Goal: Task Accomplishment & Management: Use online tool/utility

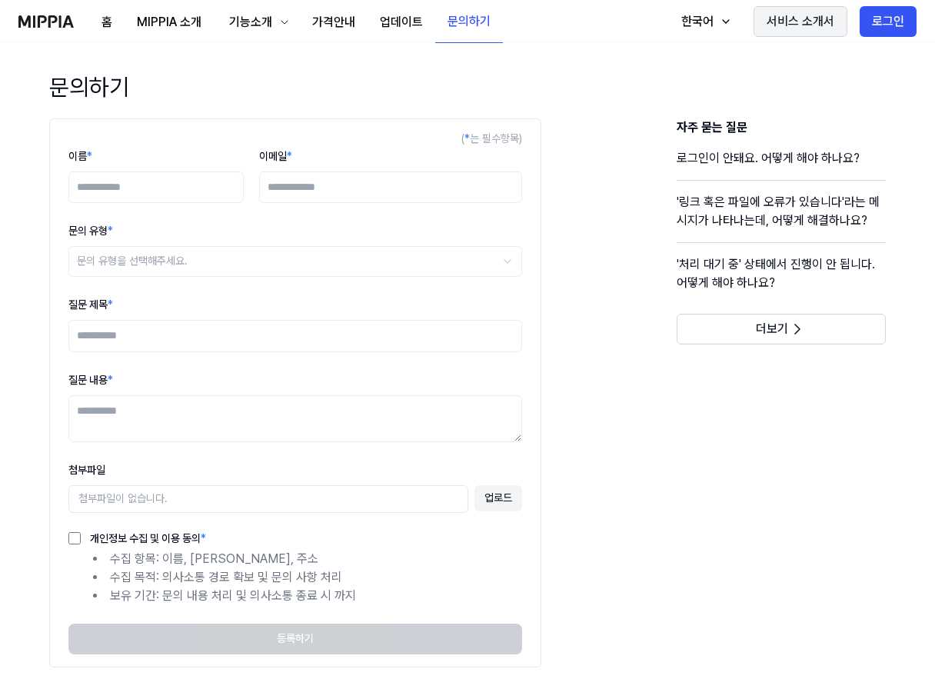
drag, startPoint x: 882, startPoint y: 19, endPoint x: 865, endPoint y: 32, distance: 20.9
click at [882, 19] on button "로그인" at bounding box center [887, 21] width 57 height 31
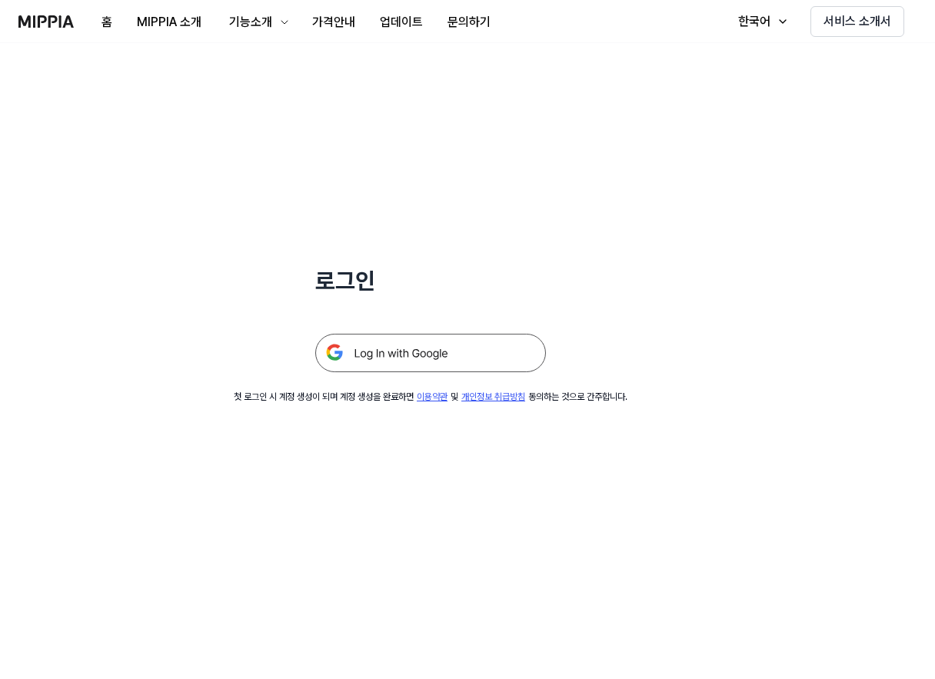
click at [434, 346] on img at bounding box center [430, 353] width 231 height 38
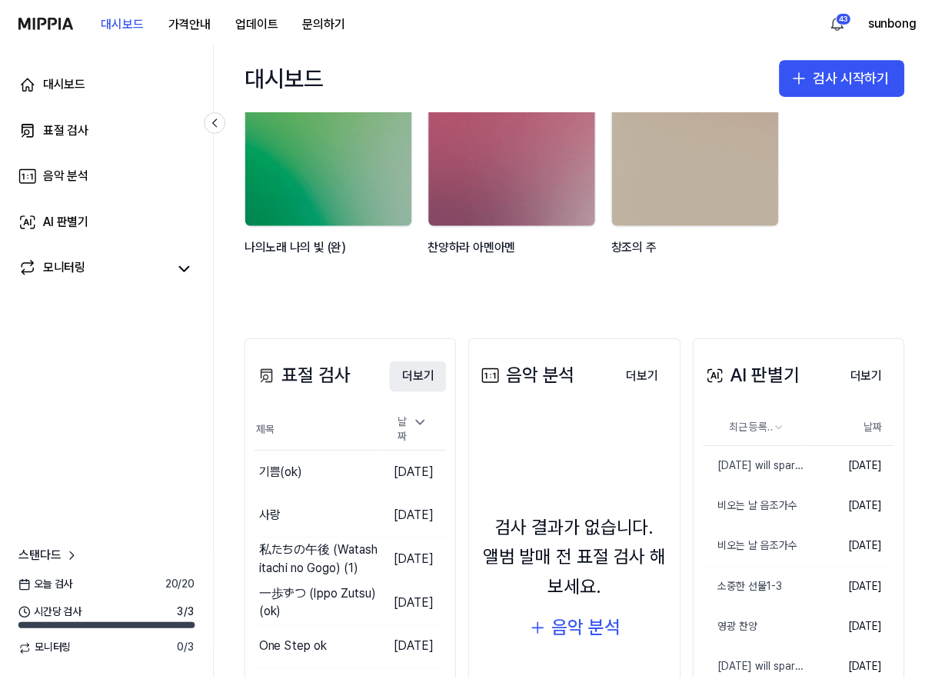
scroll to position [231, 0]
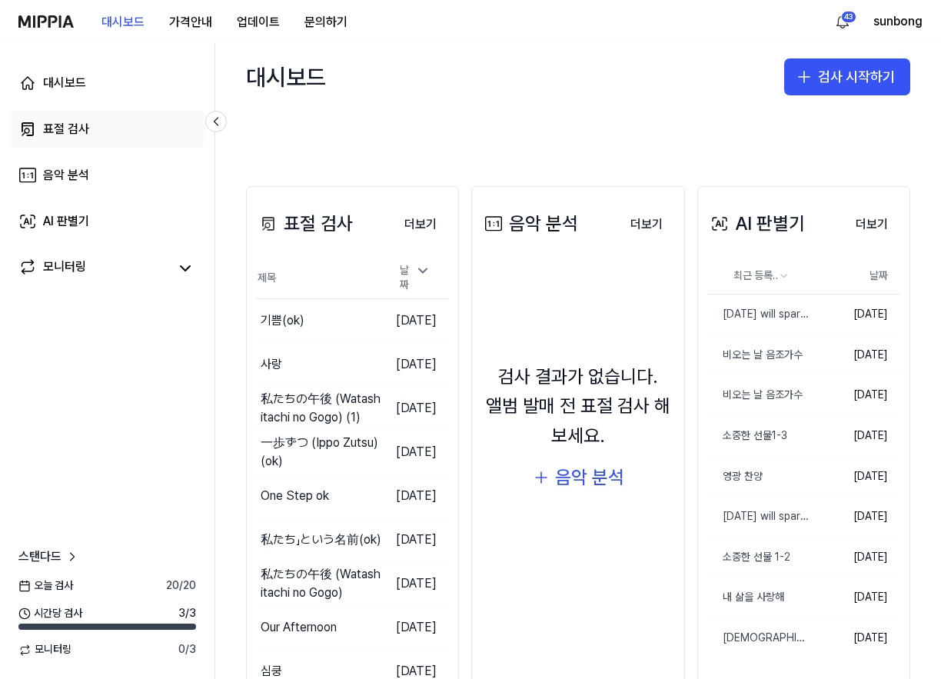
click at [87, 135] on div "표절 검사" at bounding box center [66, 129] width 46 height 18
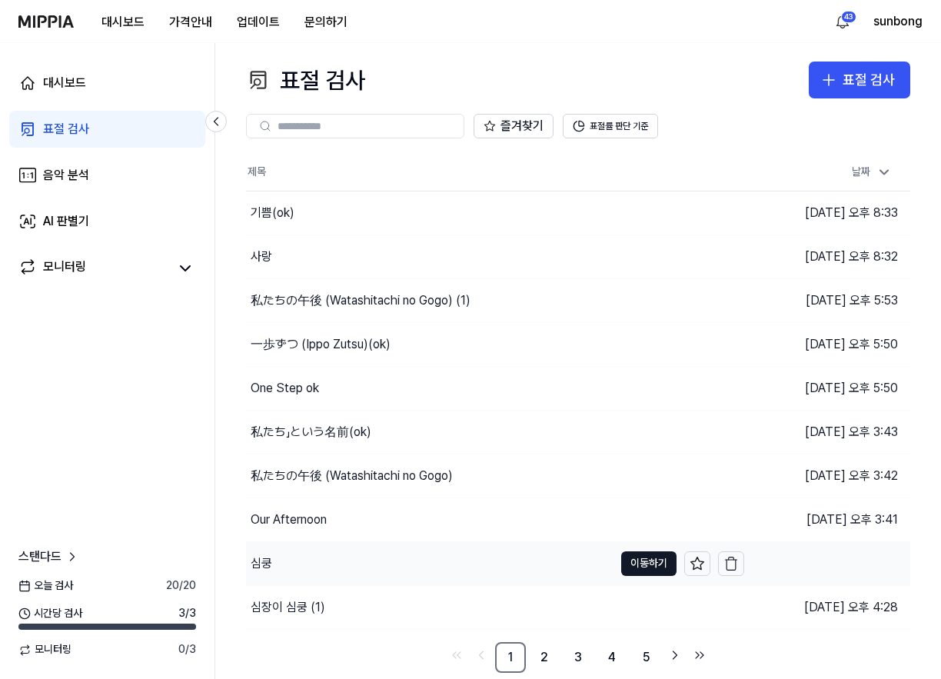
click at [275, 556] on div "심쿵" at bounding box center [429, 563] width 367 height 43
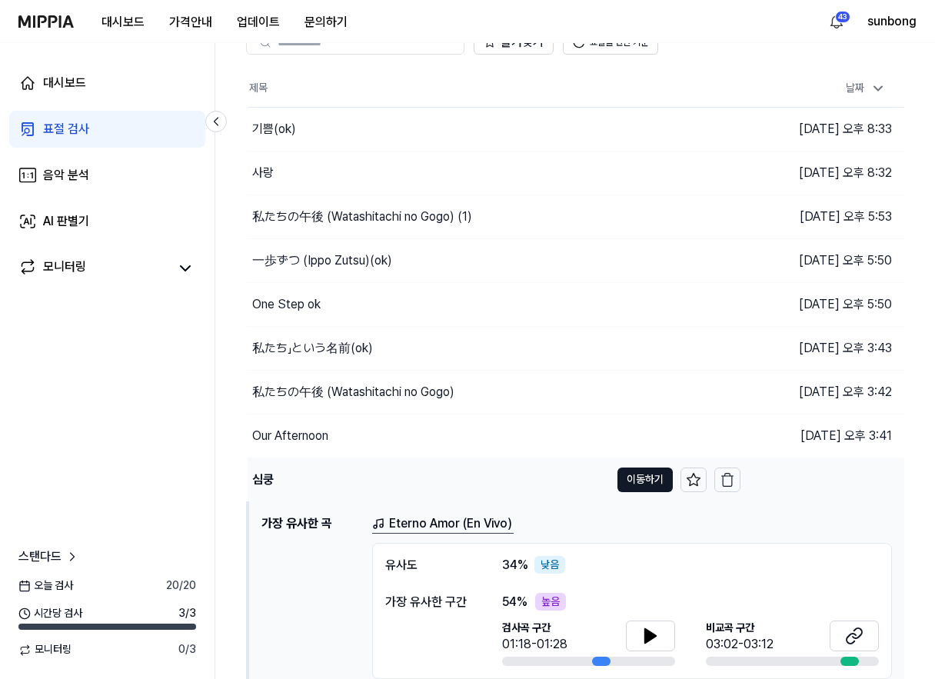
scroll to position [184, 0]
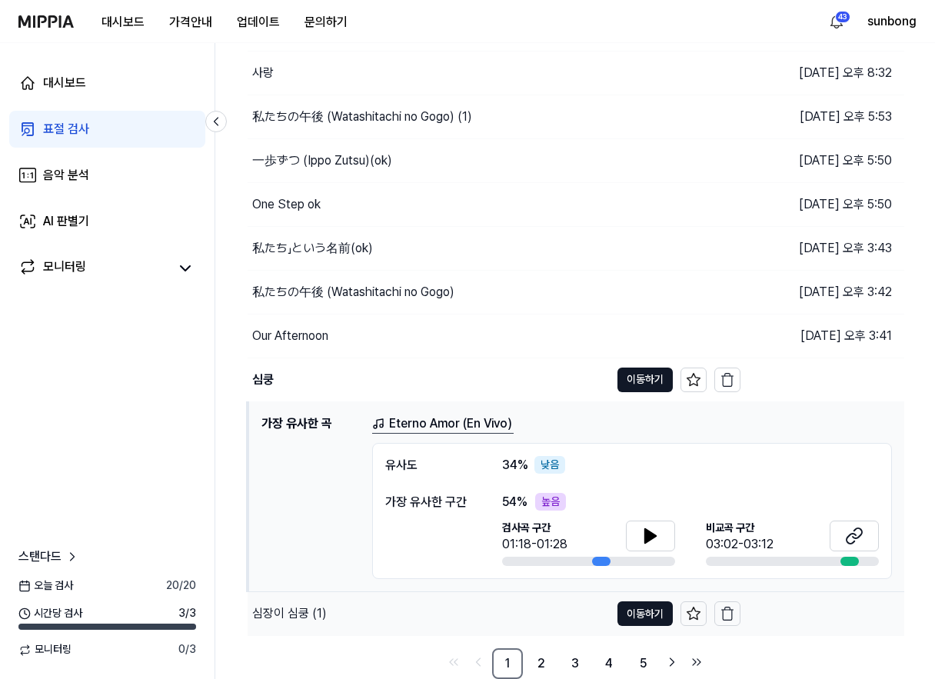
click at [300, 612] on div "심장이 심쿵 (1)" at bounding box center [289, 613] width 75 height 18
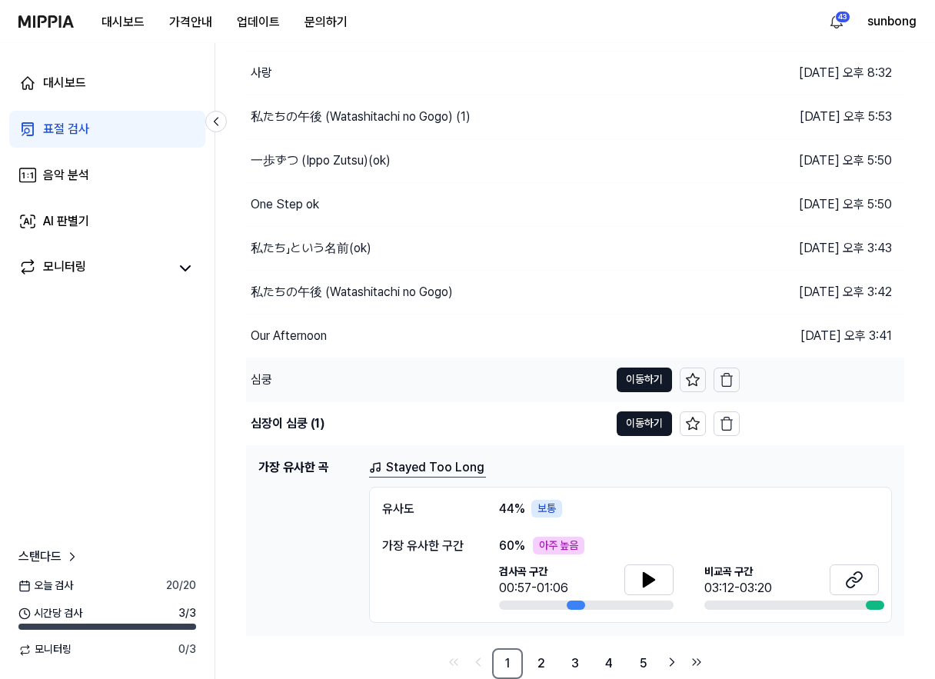
click at [267, 373] on div "심쿵" at bounding box center [262, 380] width 22 height 18
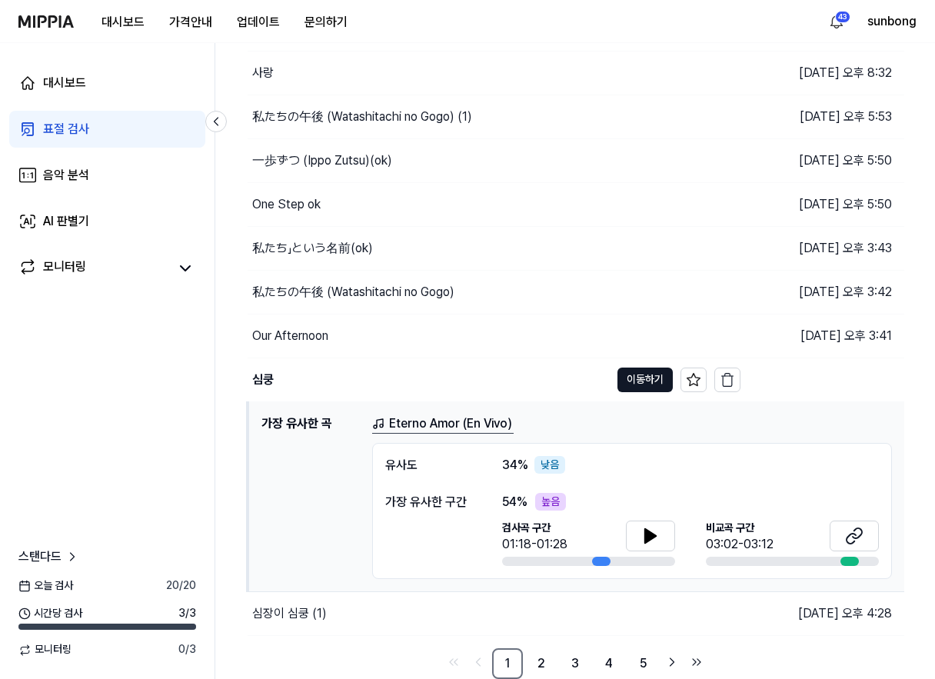
scroll to position [123, 0]
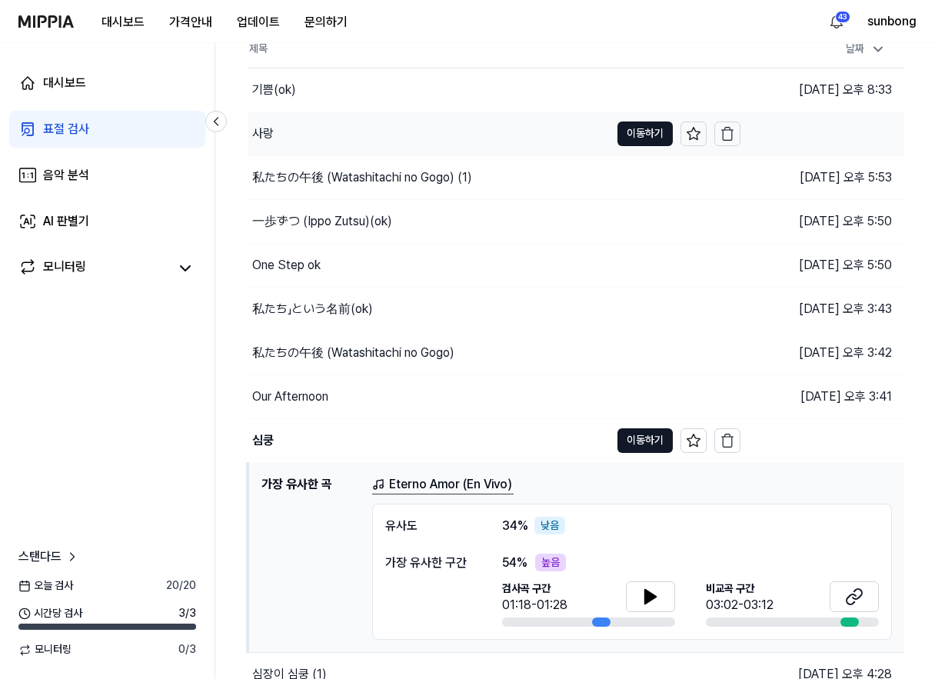
drag, startPoint x: 374, startPoint y: 169, endPoint x: 376, endPoint y: 186, distance: 17.0
click at [374, 169] on div "私たちの午後 (Watashitachi no Gogo) (1)" at bounding box center [362, 177] width 220 height 18
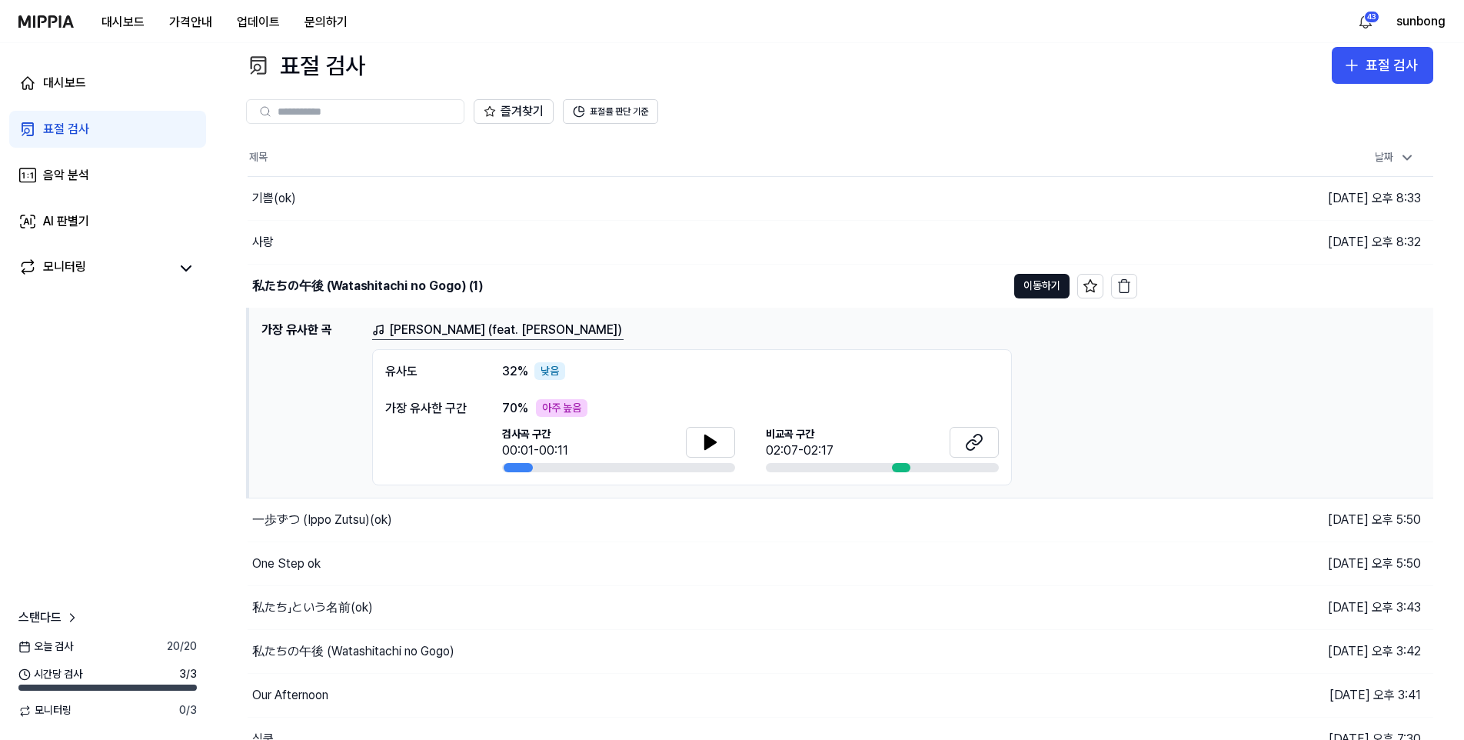
scroll to position [0, 0]
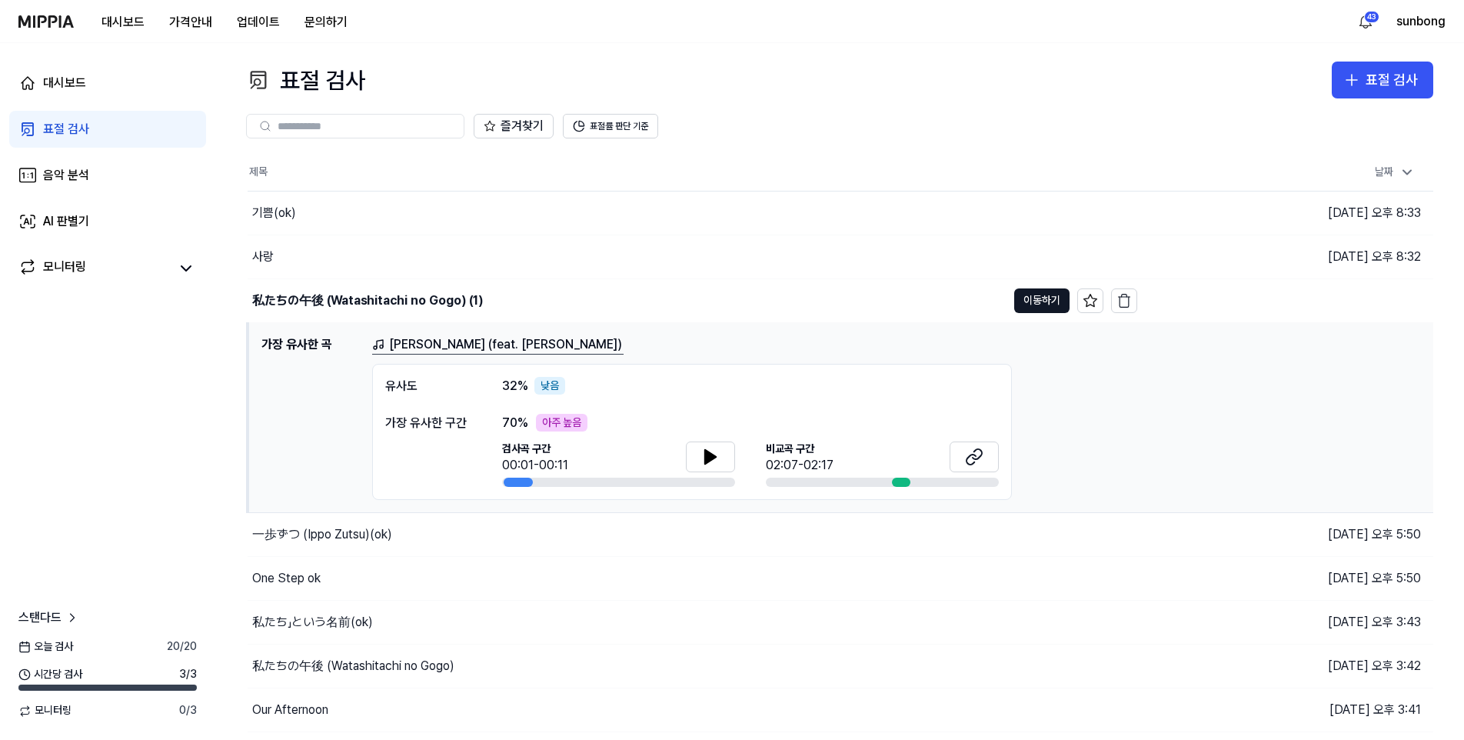
click at [75, 121] on div "표절 검사" at bounding box center [66, 129] width 46 height 18
click at [355, 116] on div at bounding box center [355, 126] width 218 height 25
click at [940, 75] on div "표절 검사" at bounding box center [1391, 80] width 52 height 22
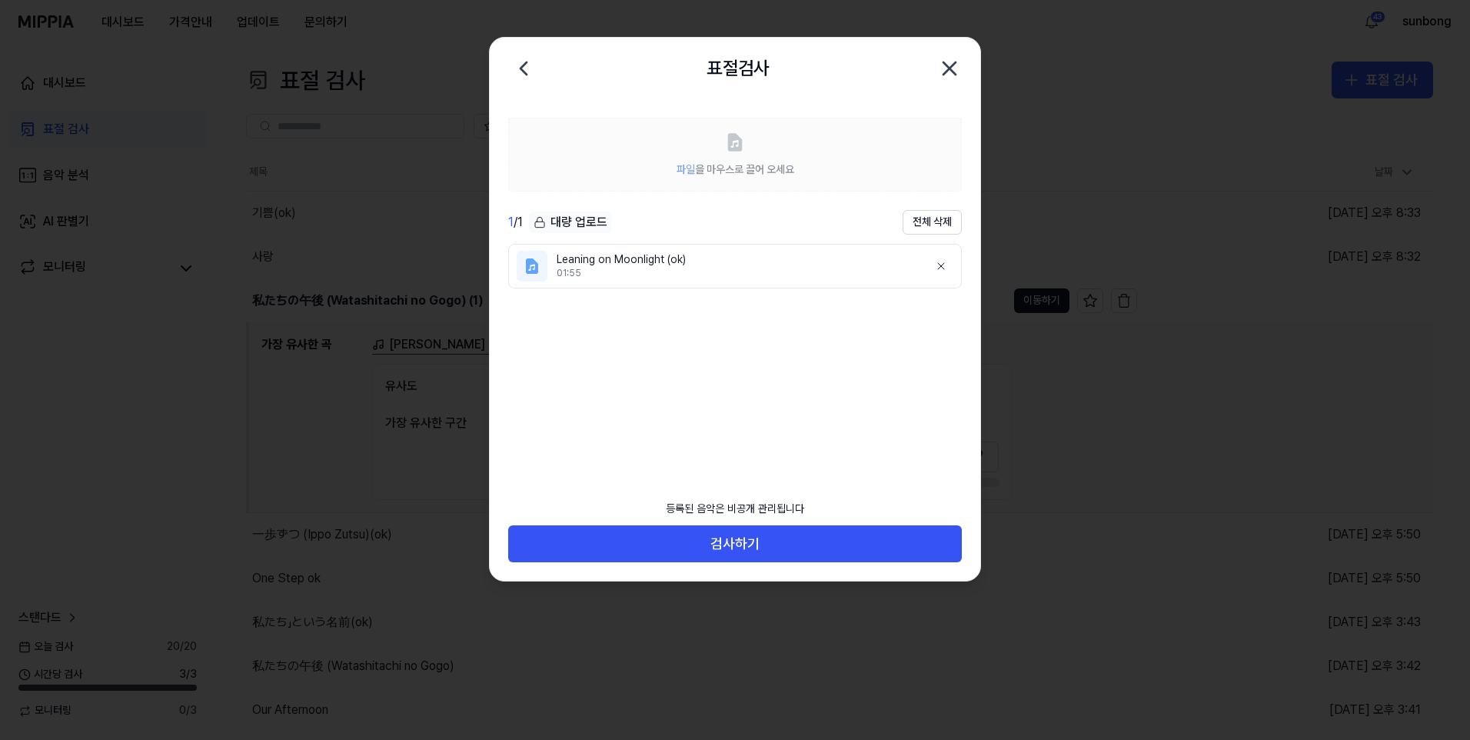
click at [940, 66] on icon "button" at bounding box center [949, 68] width 25 height 25
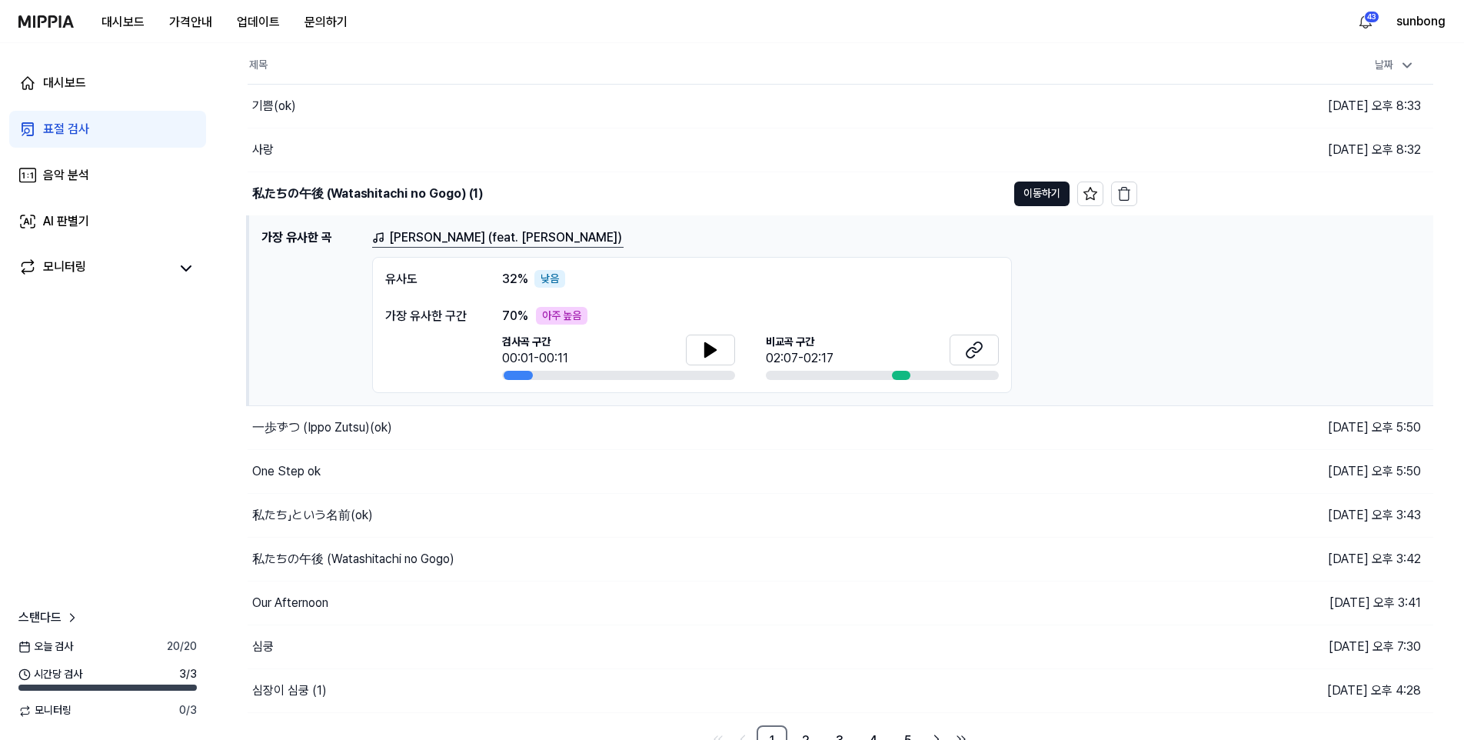
scroll to position [123, 0]
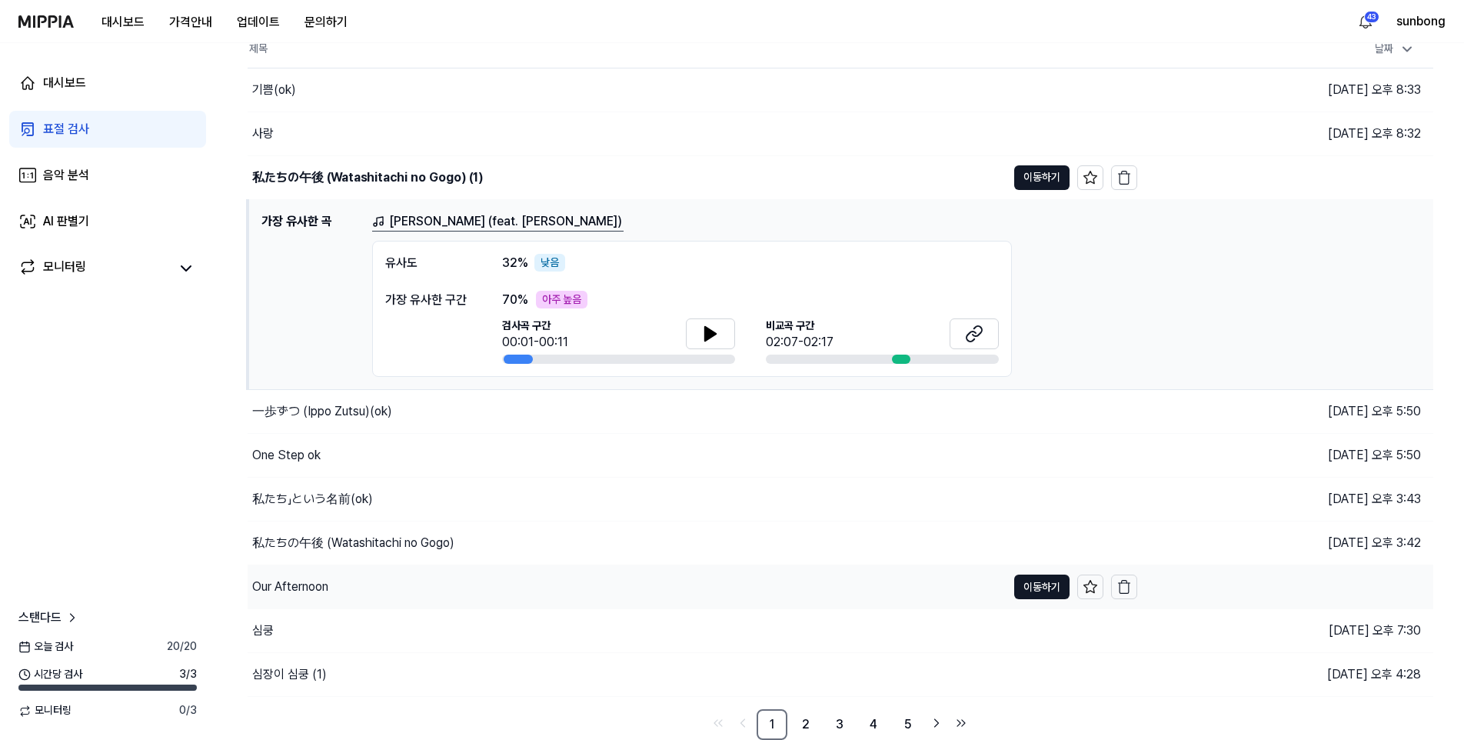
click at [311, 592] on div "Our Afternoon" at bounding box center [290, 586] width 76 height 18
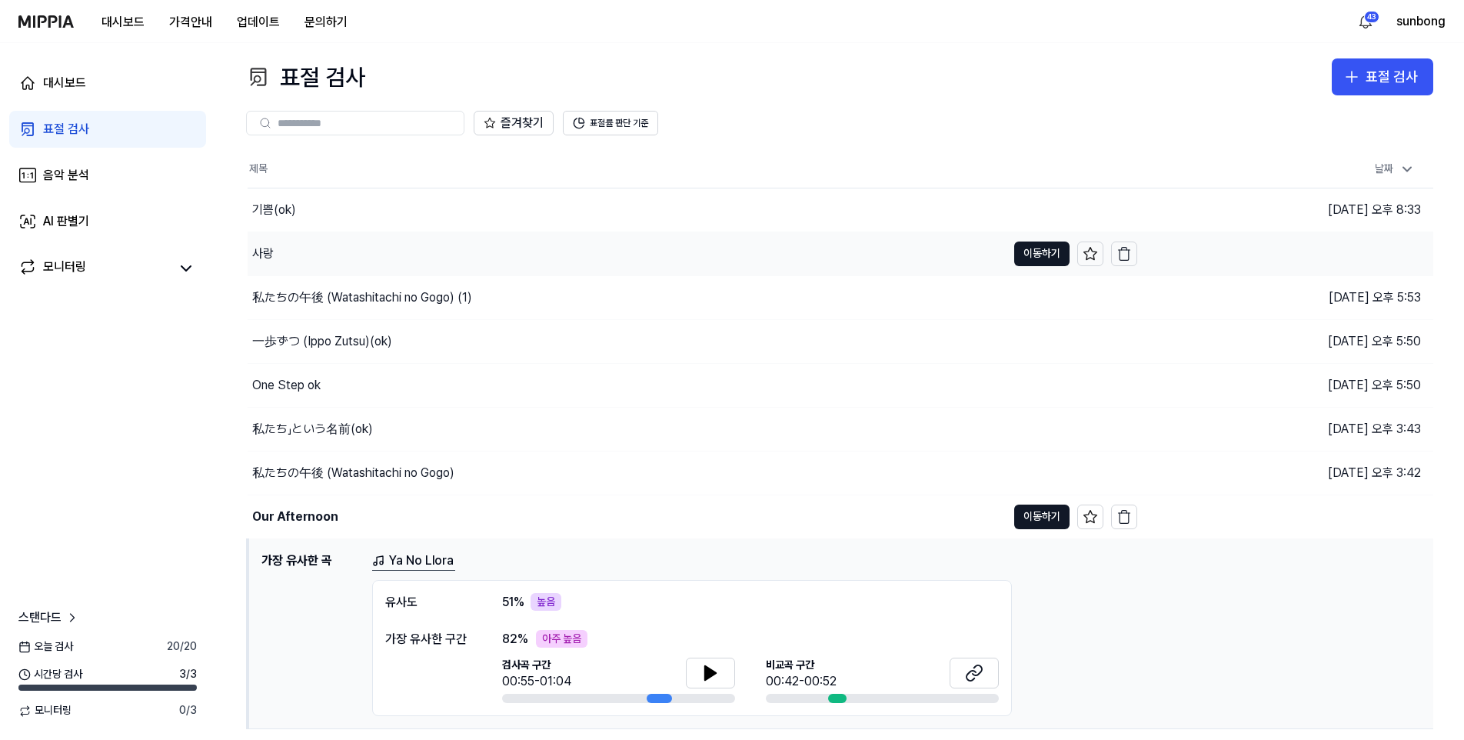
scroll to position [0, 0]
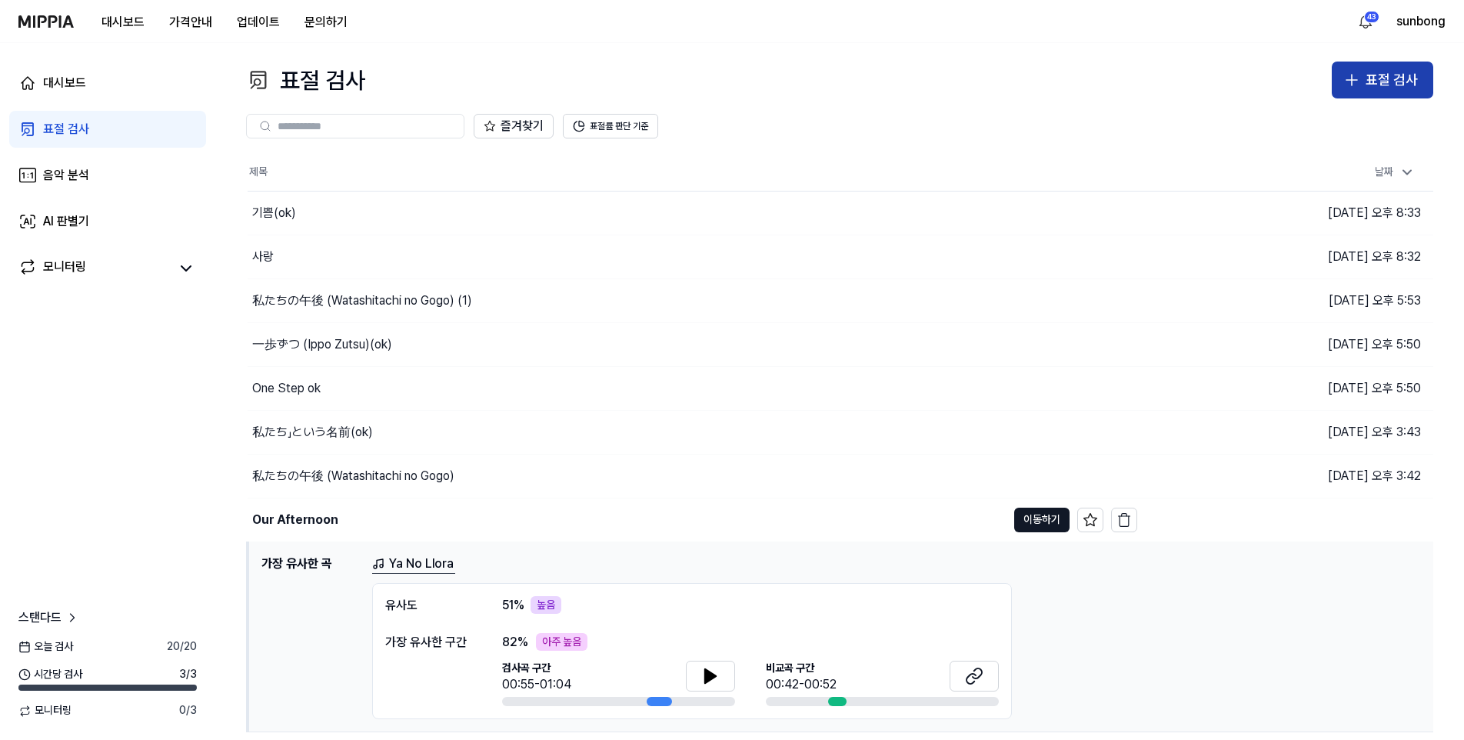
click at [940, 85] on div "표절 검사" at bounding box center [1391, 80] width 52 height 22
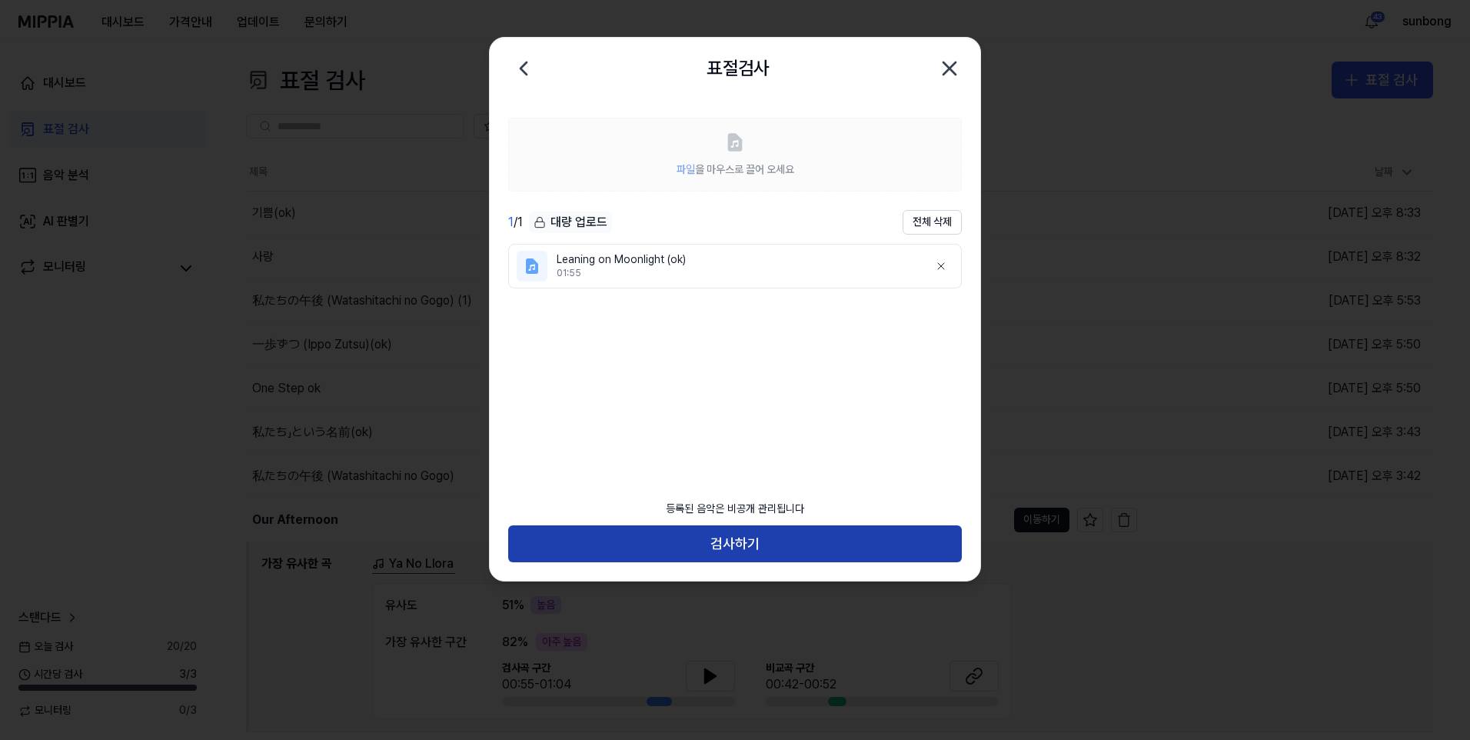
click at [757, 542] on button "검사하기" at bounding box center [735, 543] width 454 height 37
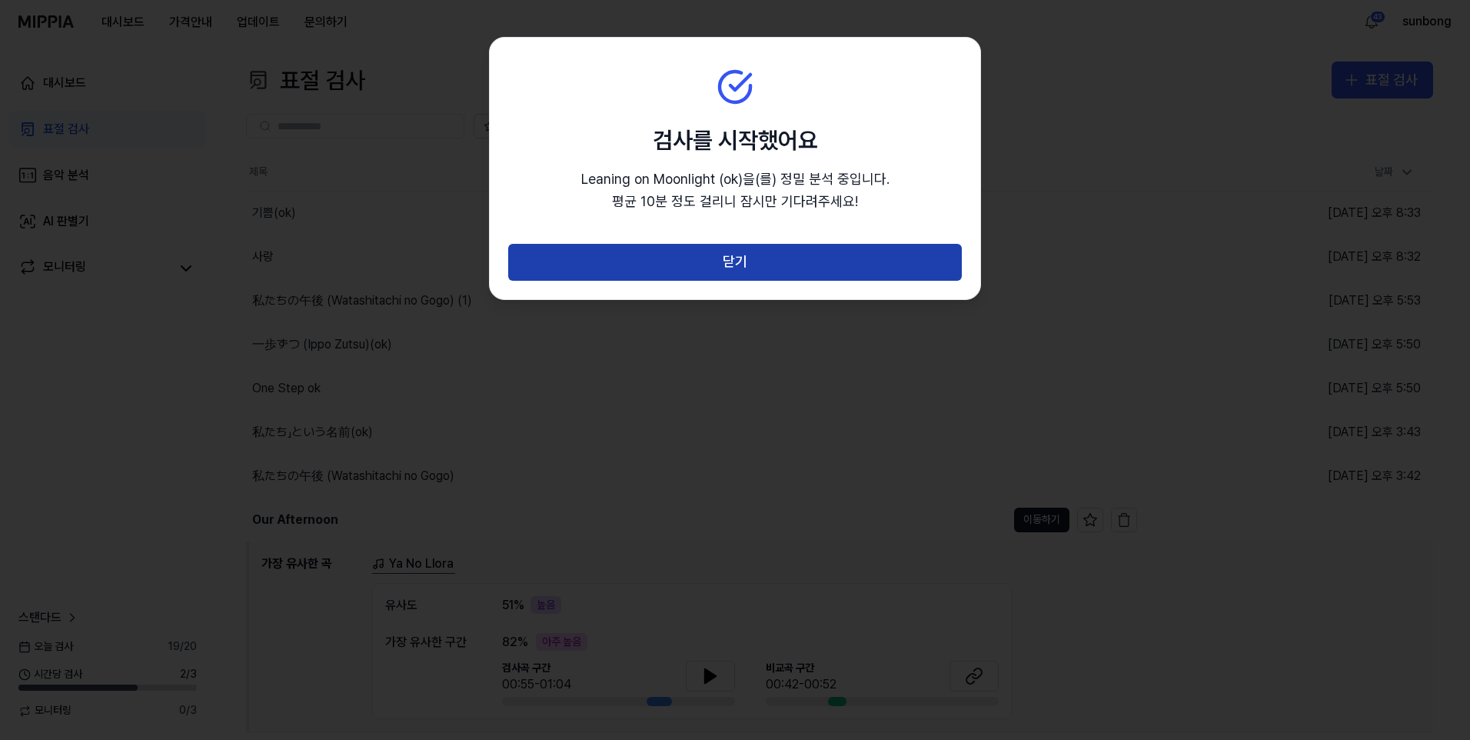
click at [733, 260] on button "닫기" at bounding box center [735, 262] width 454 height 37
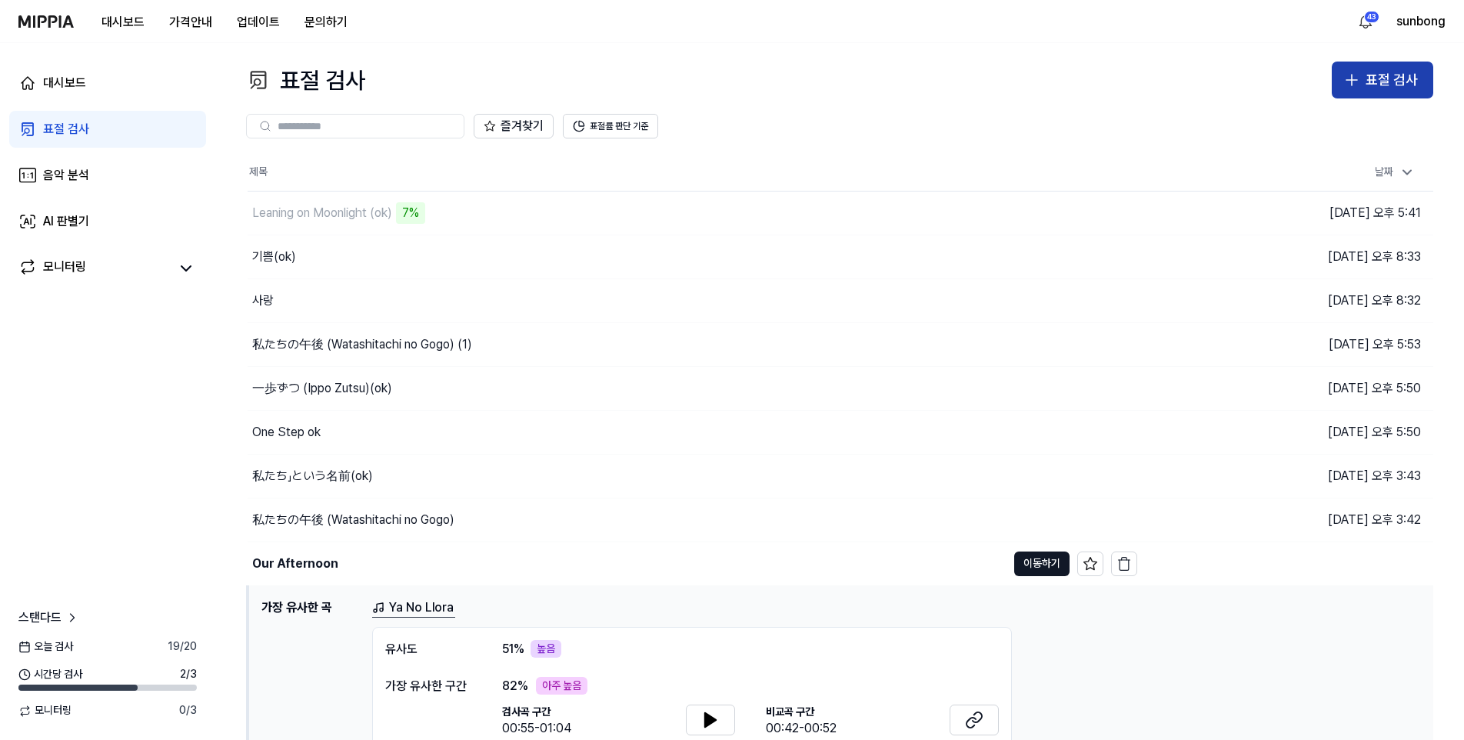
click at [940, 76] on div "표절 검사" at bounding box center [1391, 80] width 52 height 22
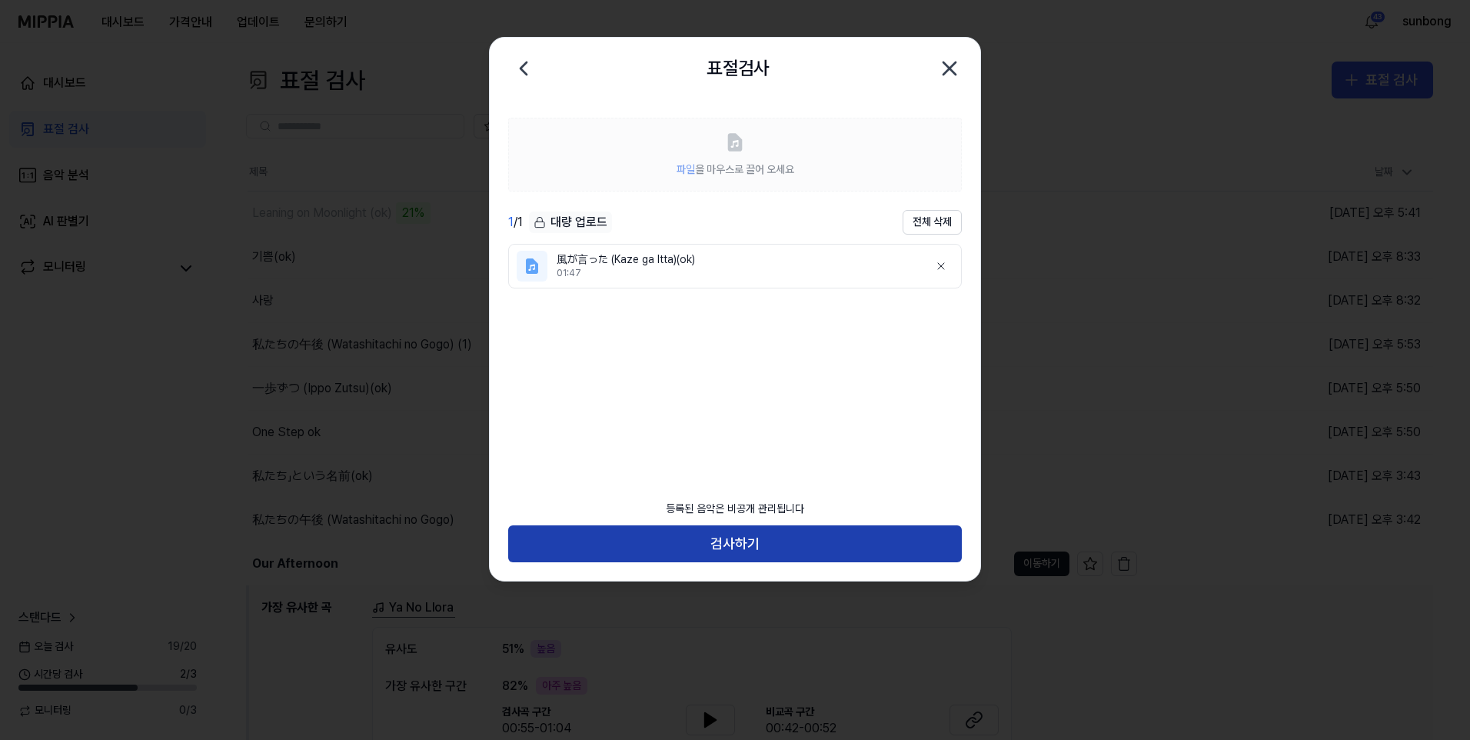
click at [759, 537] on button "검사하기" at bounding box center [735, 543] width 454 height 37
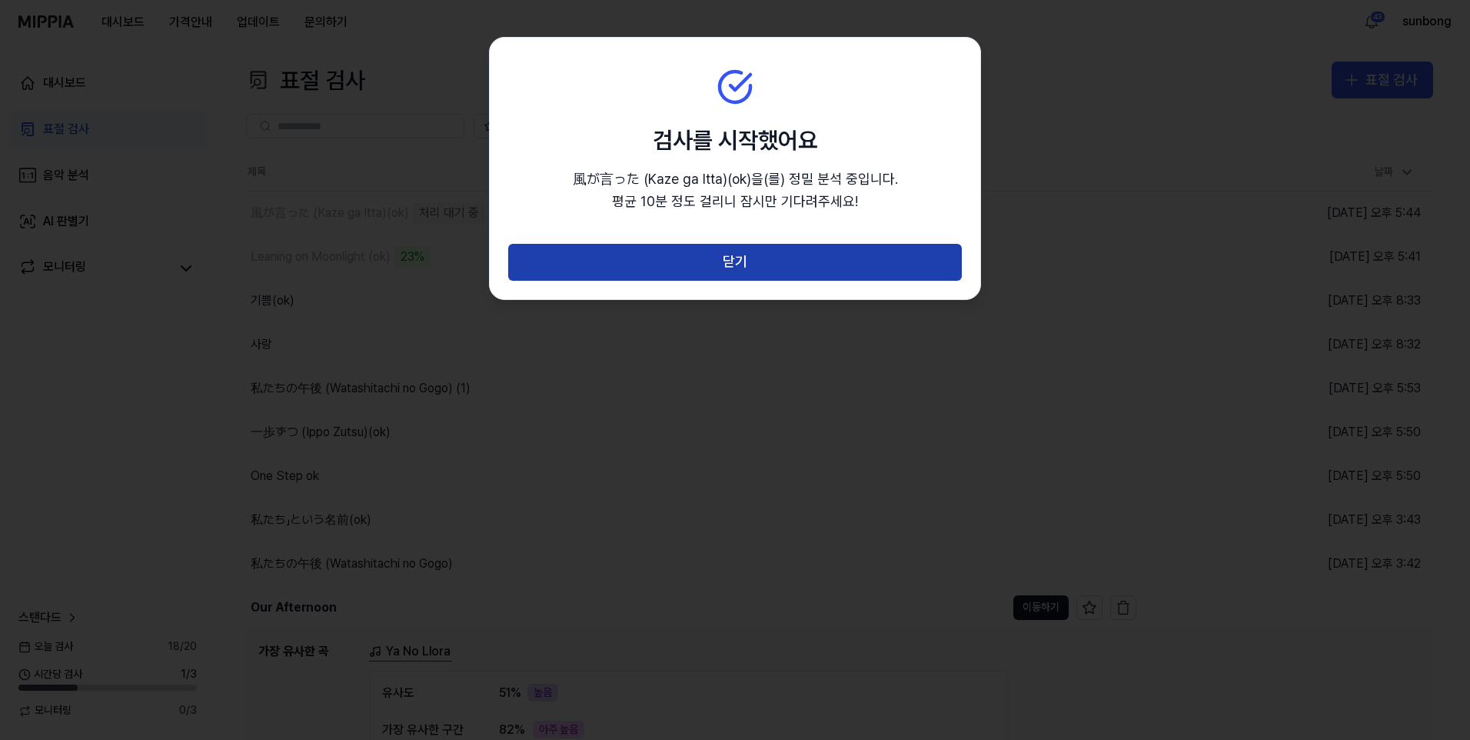
click at [730, 265] on button "닫기" at bounding box center [735, 262] width 454 height 37
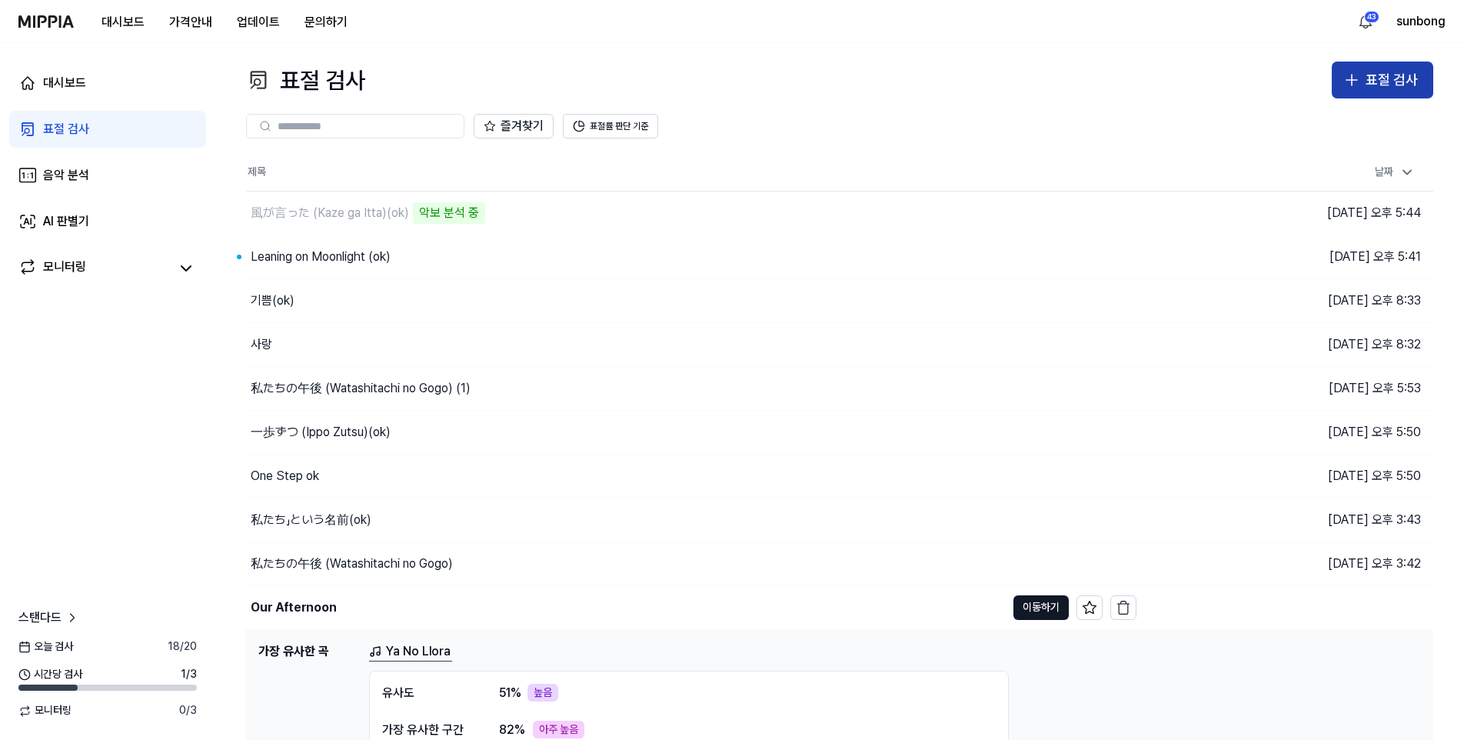
click at [940, 76] on icon "button" at bounding box center [1351, 80] width 18 height 18
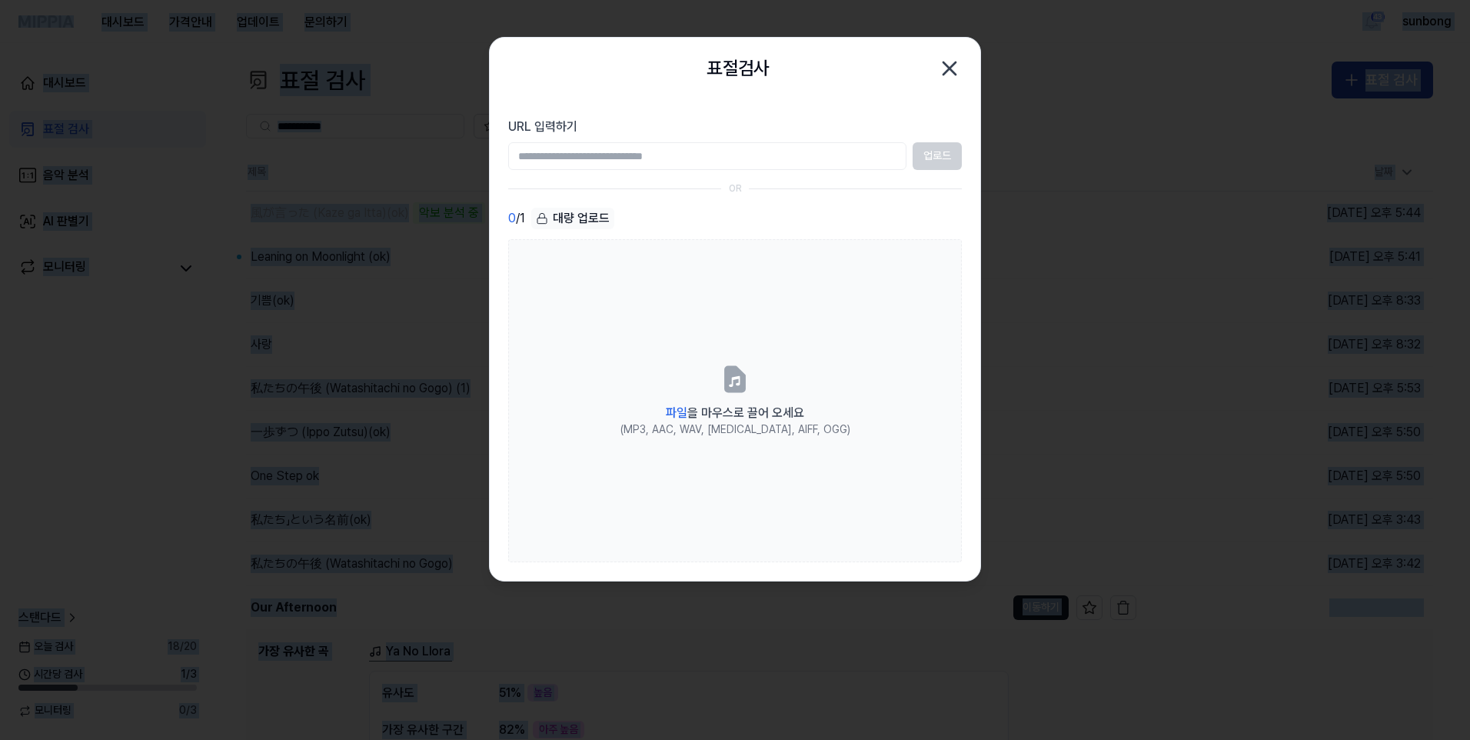
click at [940, 75] on div at bounding box center [735, 370] width 1470 height 740
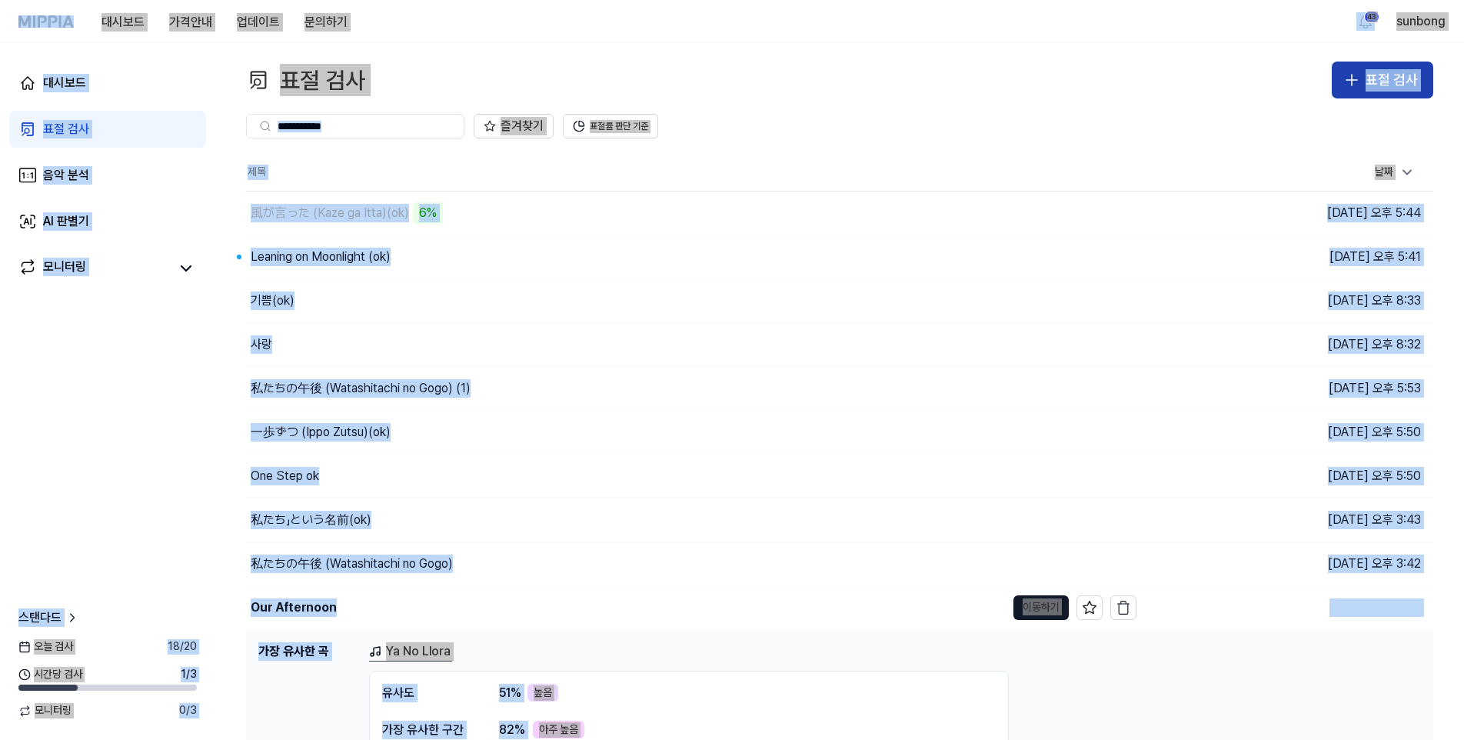
click at [940, 78] on div "표절 검사" at bounding box center [1391, 80] width 52 height 22
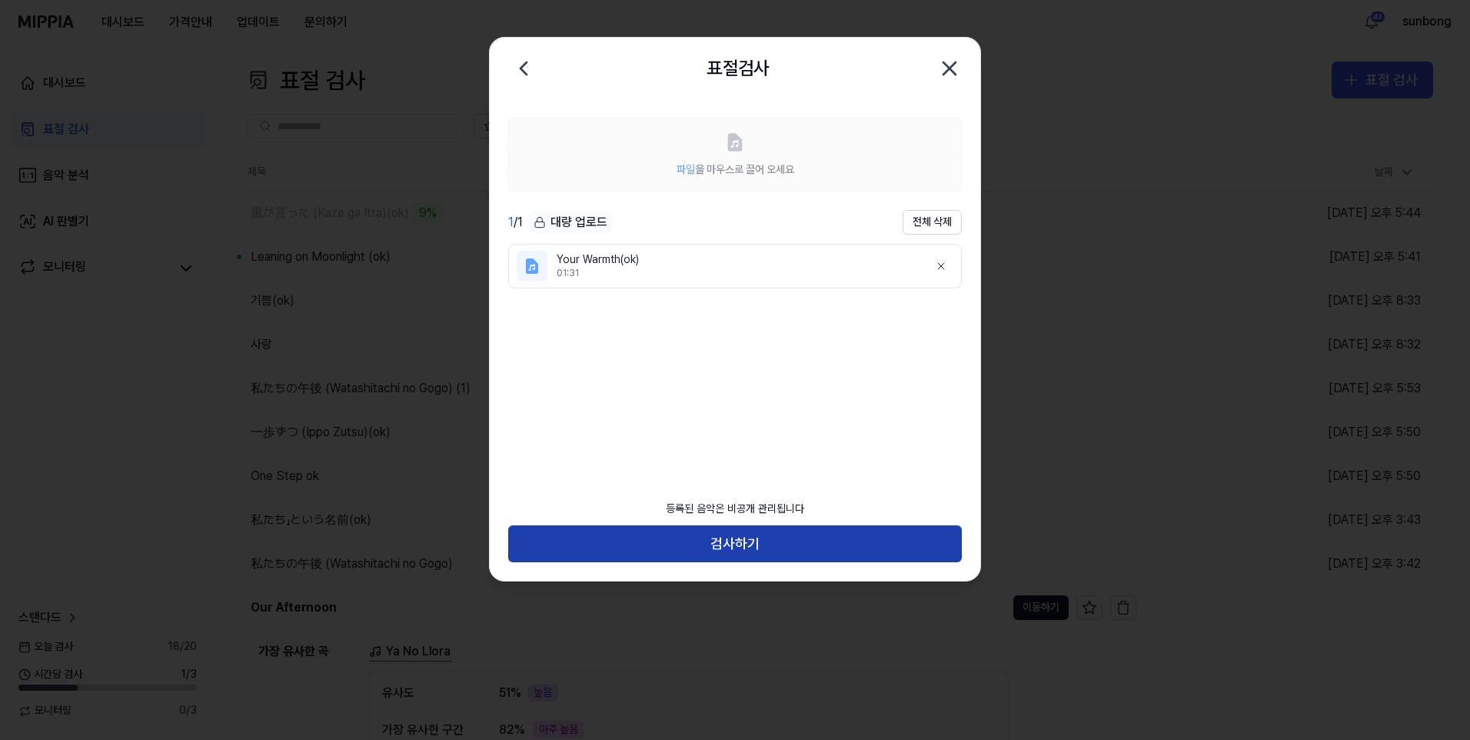
click at [748, 544] on button "검사하기" at bounding box center [735, 543] width 454 height 37
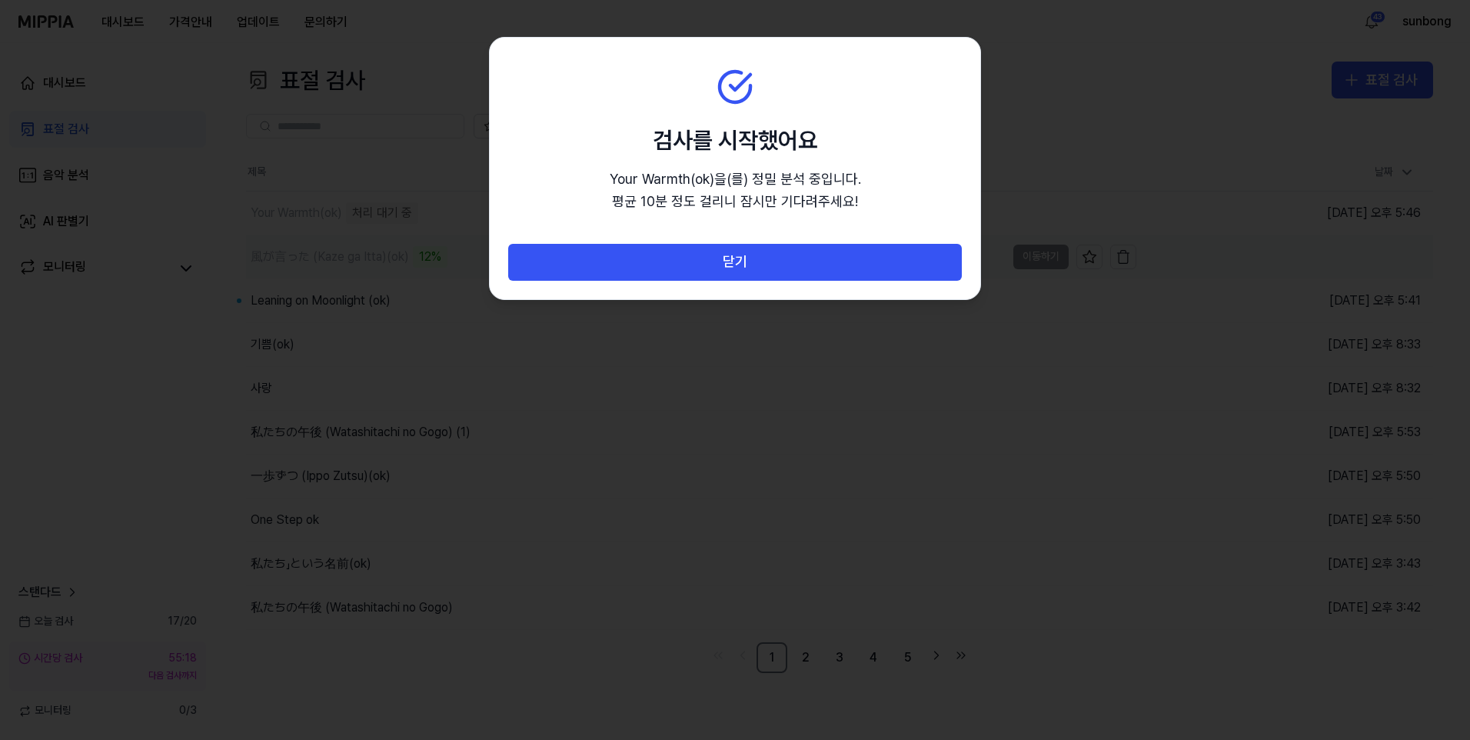
drag, startPoint x: 746, startPoint y: 258, endPoint x: 789, endPoint y: 250, distance: 43.0
click at [746, 258] on button "닫기" at bounding box center [735, 262] width 454 height 37
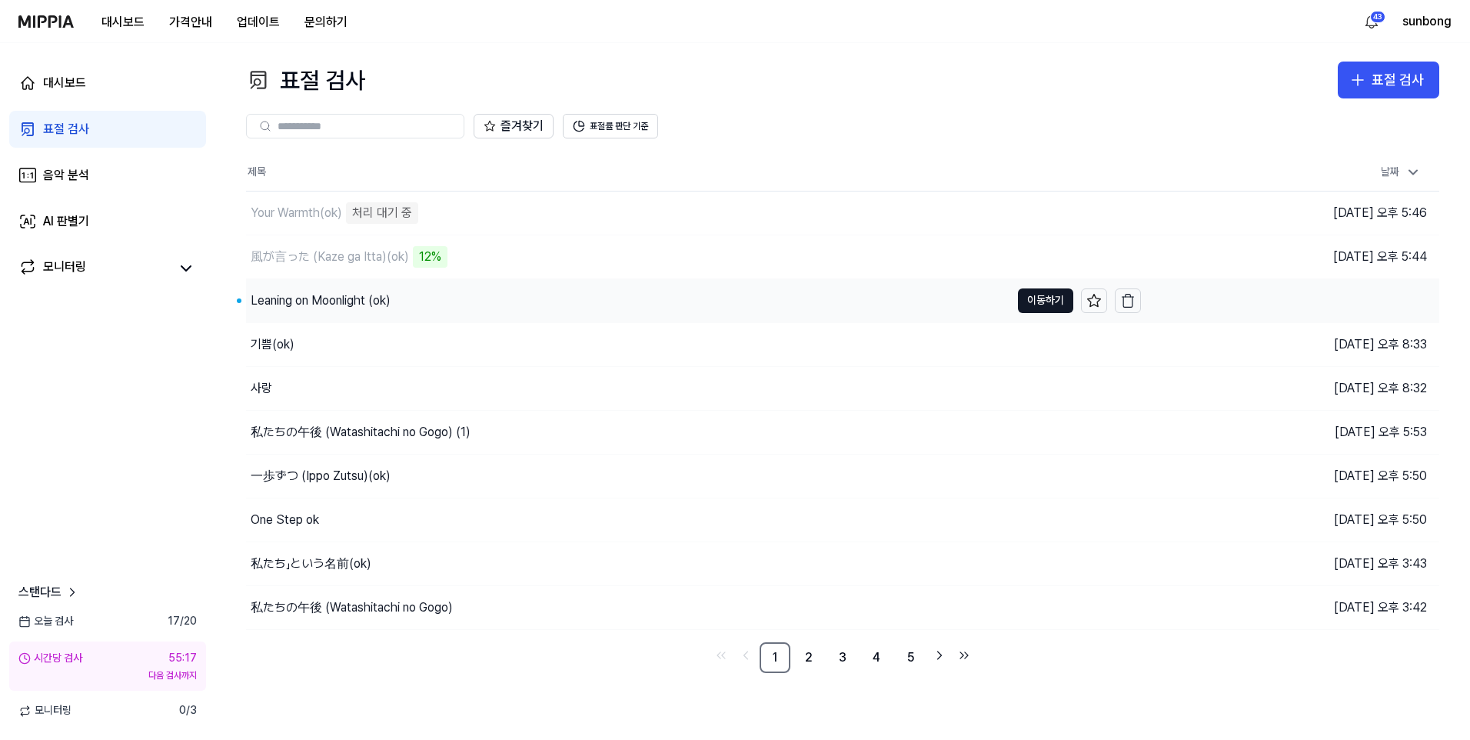
click at [324, 303] on div "Leaning on Moonlight (ok)" at bounding box center [321, 300] width 140 height 18
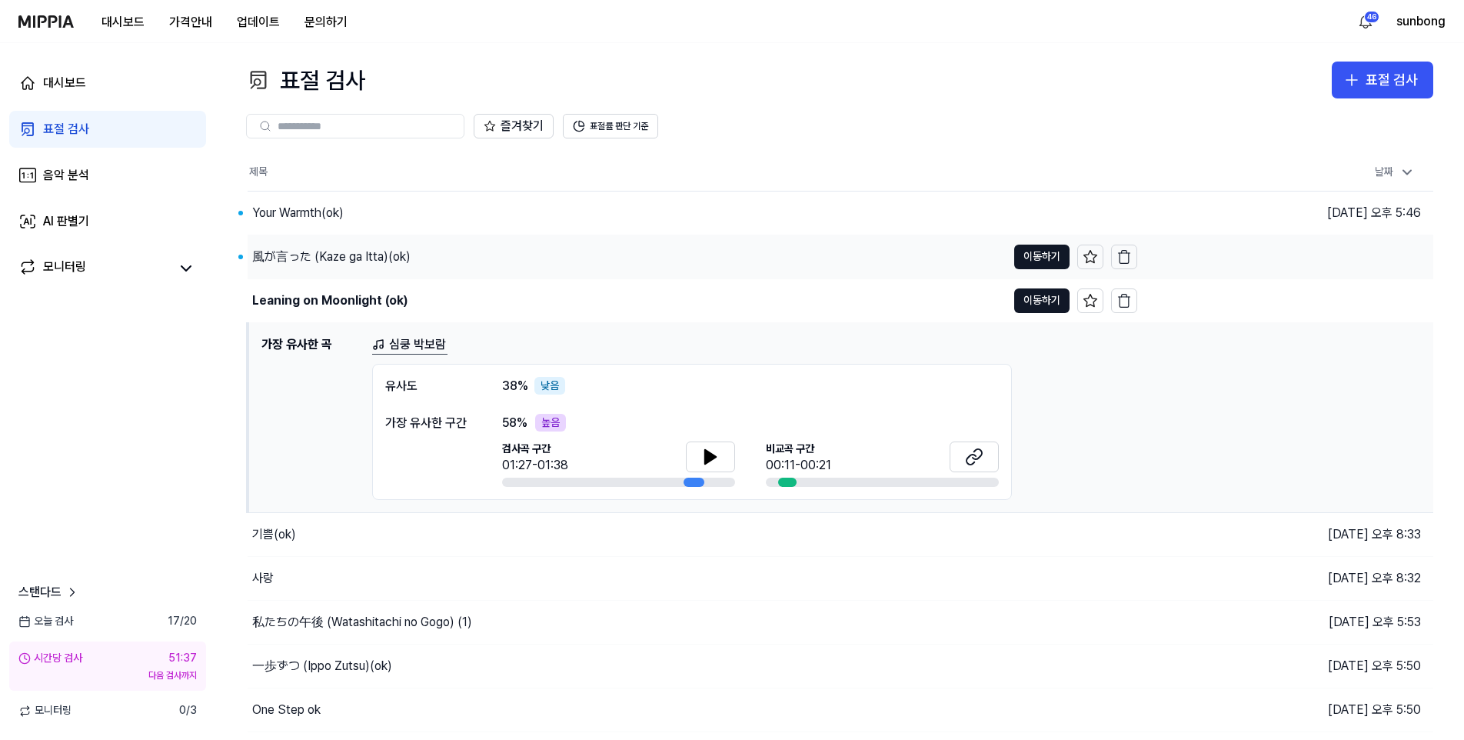
drag, startPoint x: 331, startPoint y: 255, endPoint x: 339, endPoint y: 261, distance: 9.8
click at [331, 255] on div "風が言った (Kaze ga Itta)(ok)" at bounding box center [331, 257] width 158 height 18
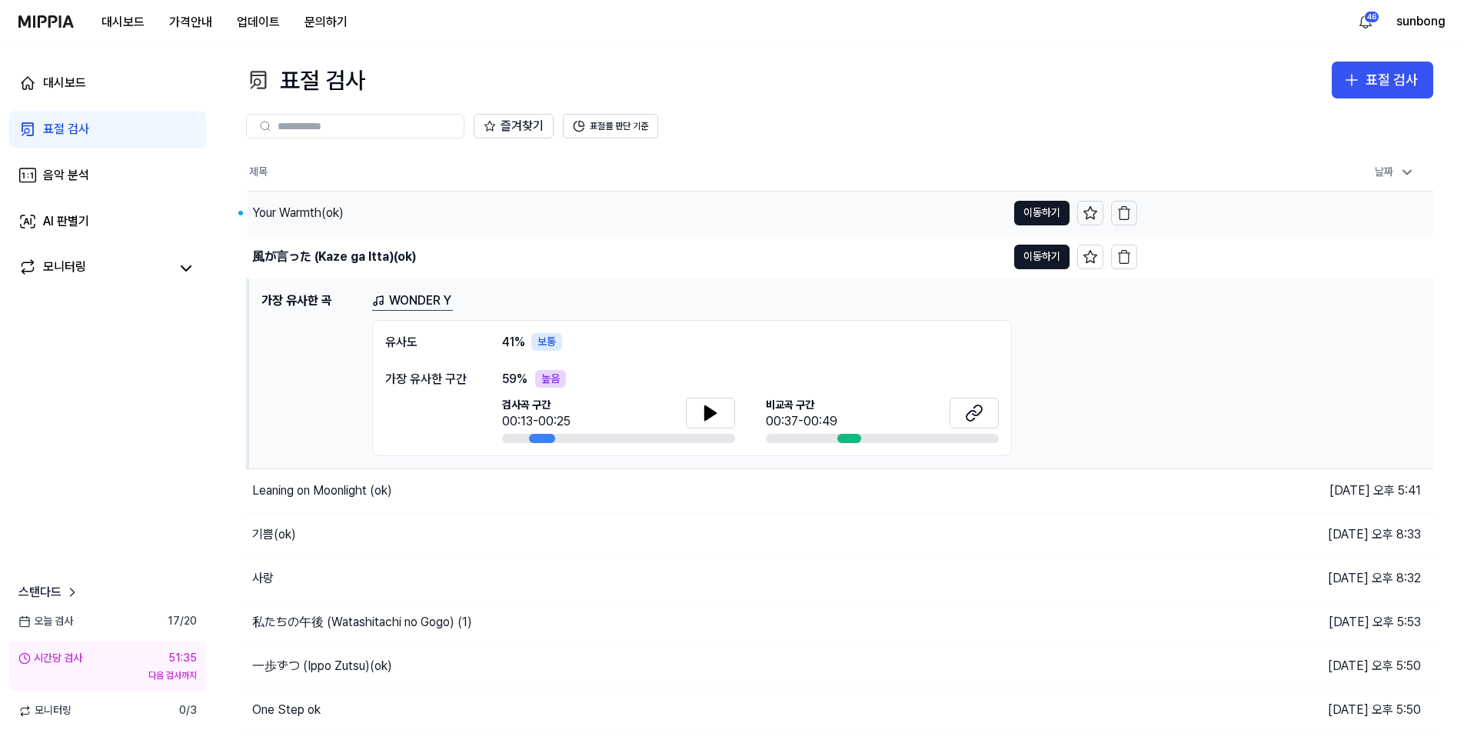
click at [327, 211] on div "Your Warmth(ok)" at bounding box center [297, 213] width 91 height 18
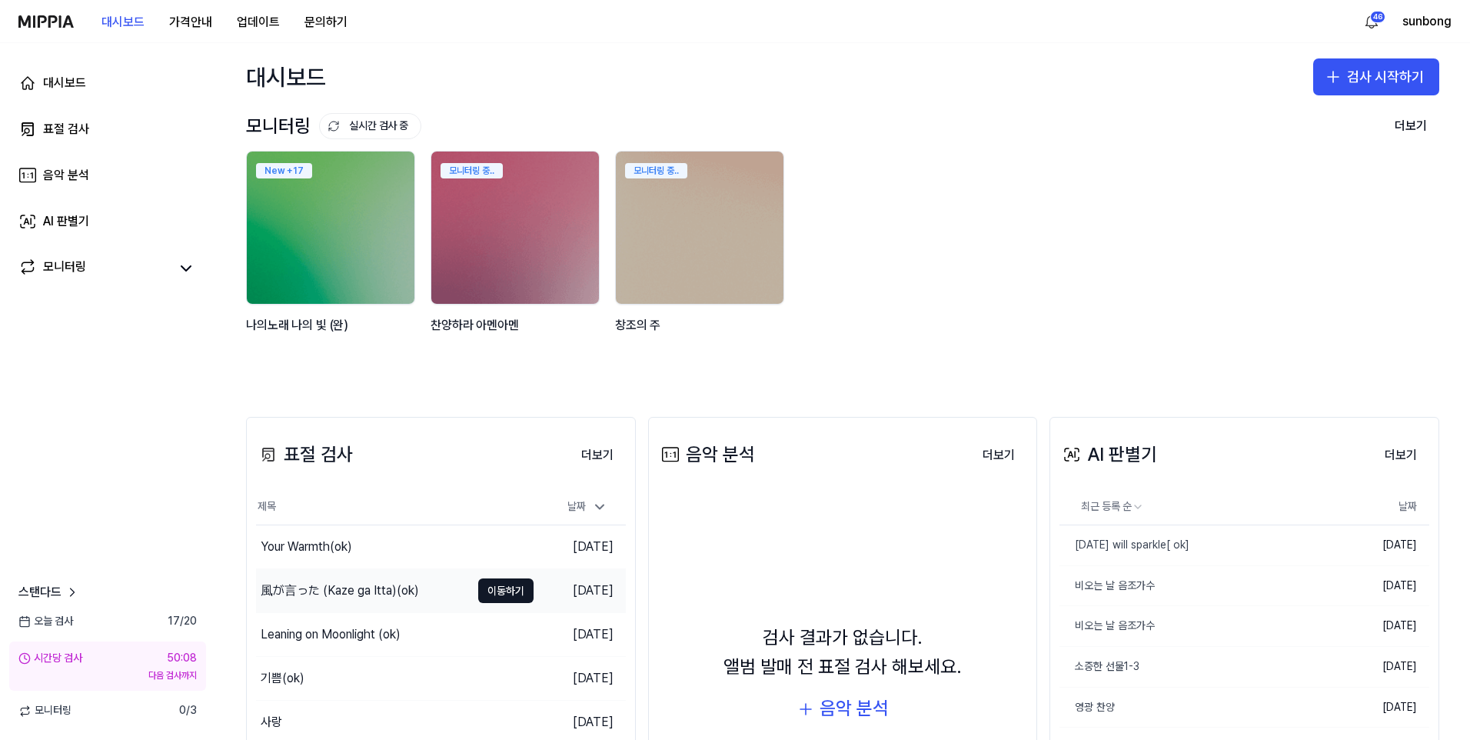
click at [354, 588] on div "風が言った (Kaze ga Itta)(ok)" at bounding box center [340, 590] width 158 height 18
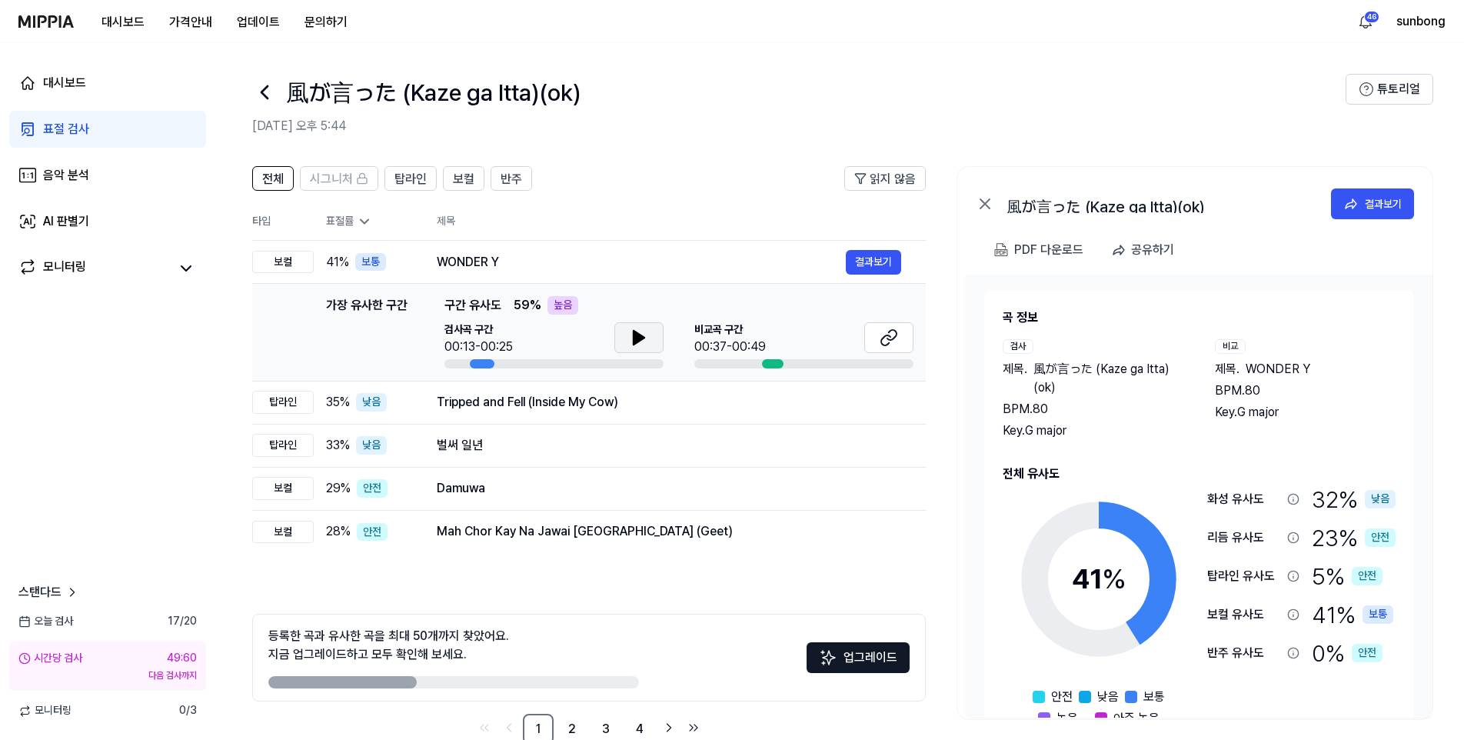
click at [632, 328] on icon at bounding box center [639, 337] width 18 height 18
click at [640, 334] on icon at bounding box center [641, 337] width 3 height 12
